Goal: Book appointment/travel/reservation

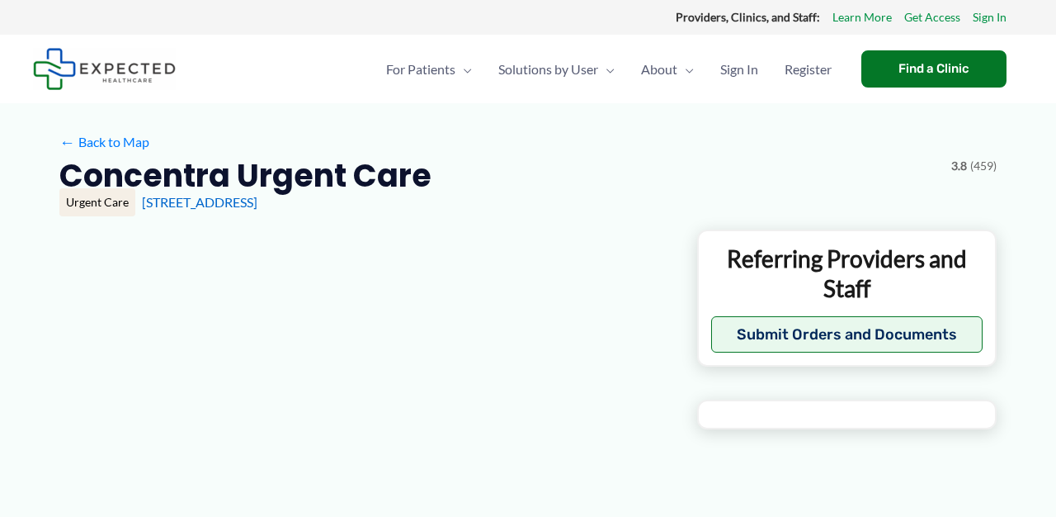
type input "**********"
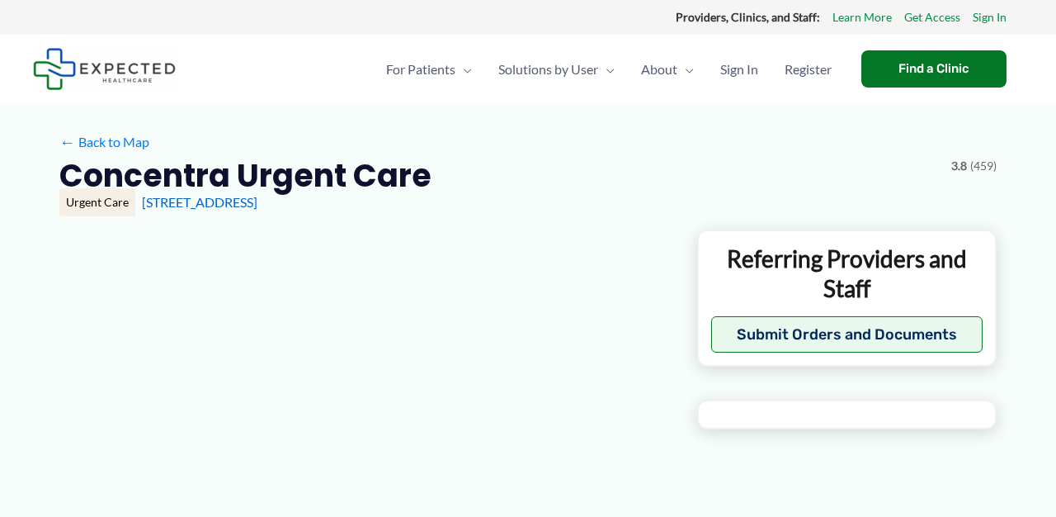
type input "**********"
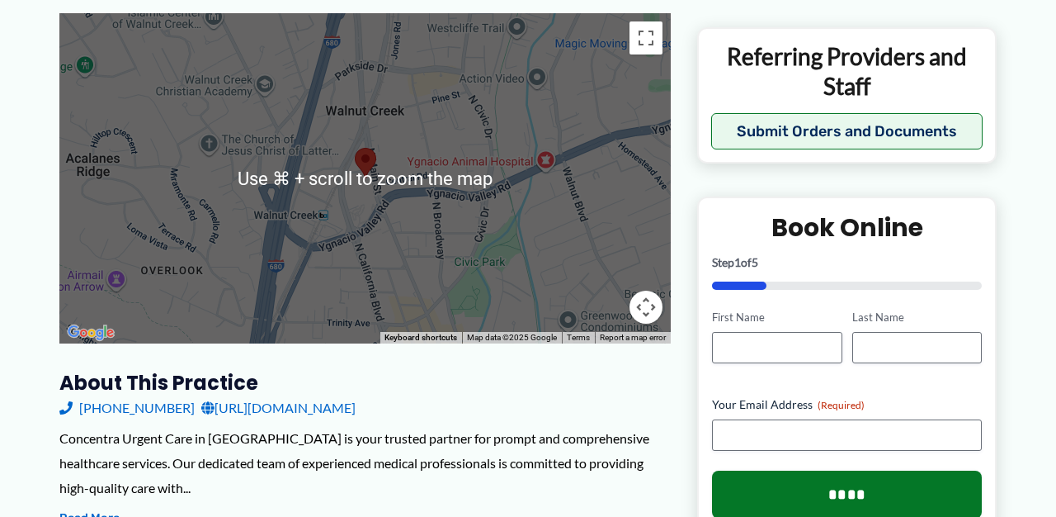
scroll to position [428, 0]
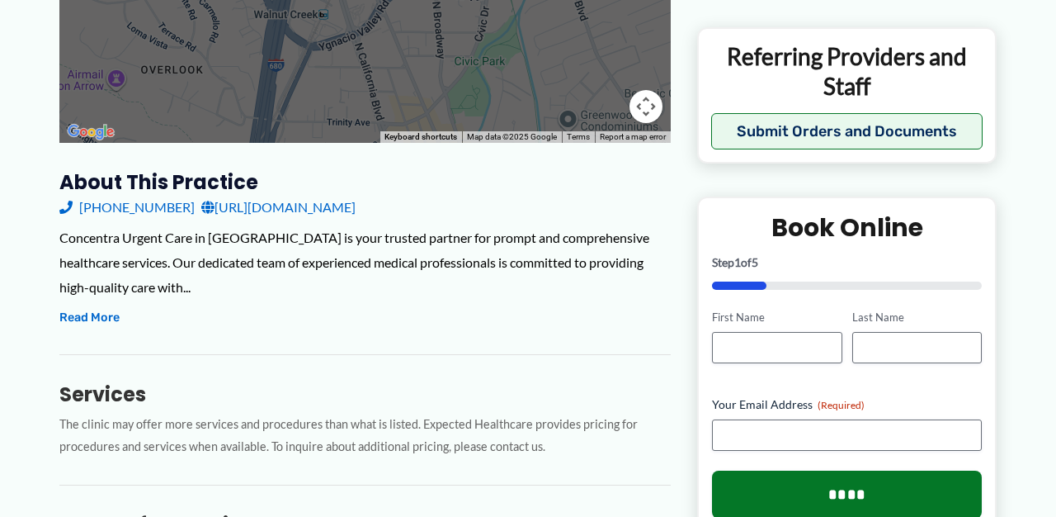
click at [270, 205] on link "[URL][DOMAIN_NAME]" at bounding box center [278, 207] width 154 height 25
